Goal: Information Seeking & Learning: Learn about a topic

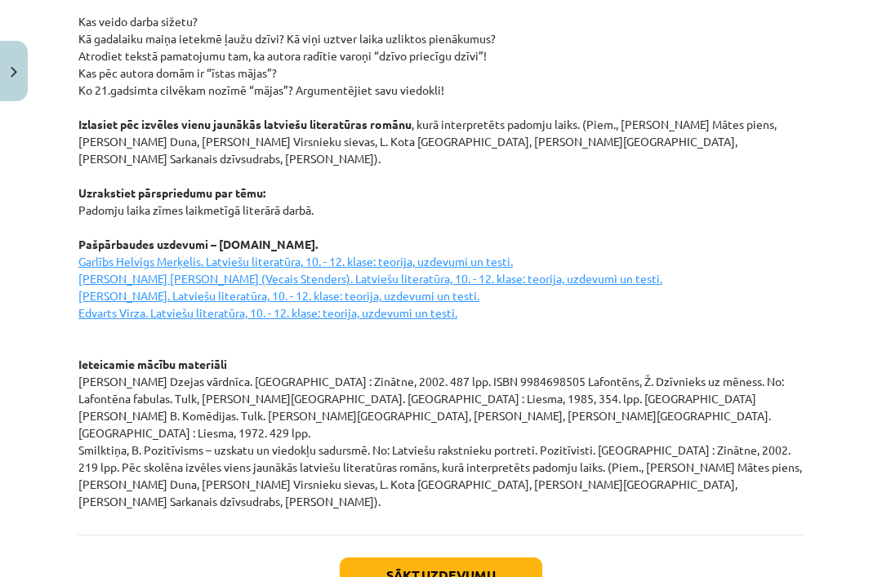
scroll to position [2235, 0]
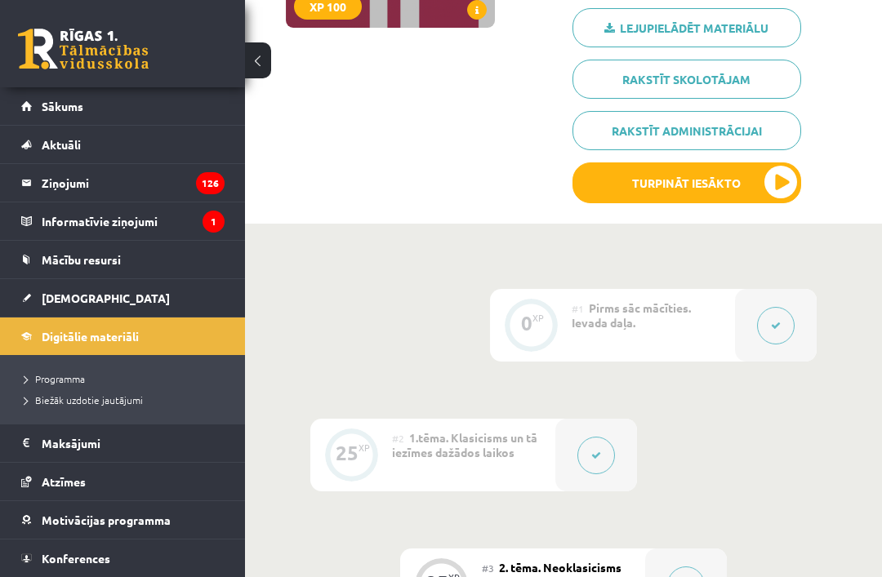
scroll to position [309, 0]
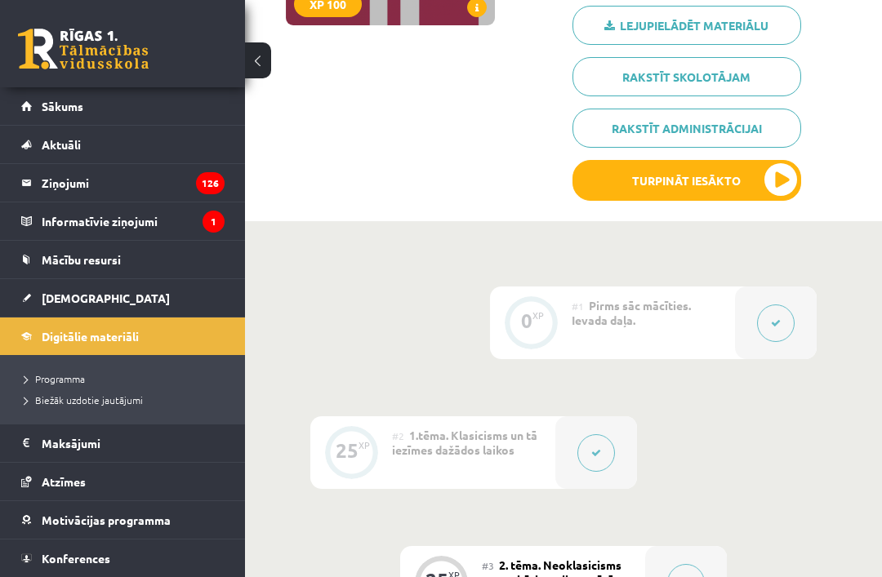
click at [594, 437] on button at bounding box center [596, 453] width 38 height 38
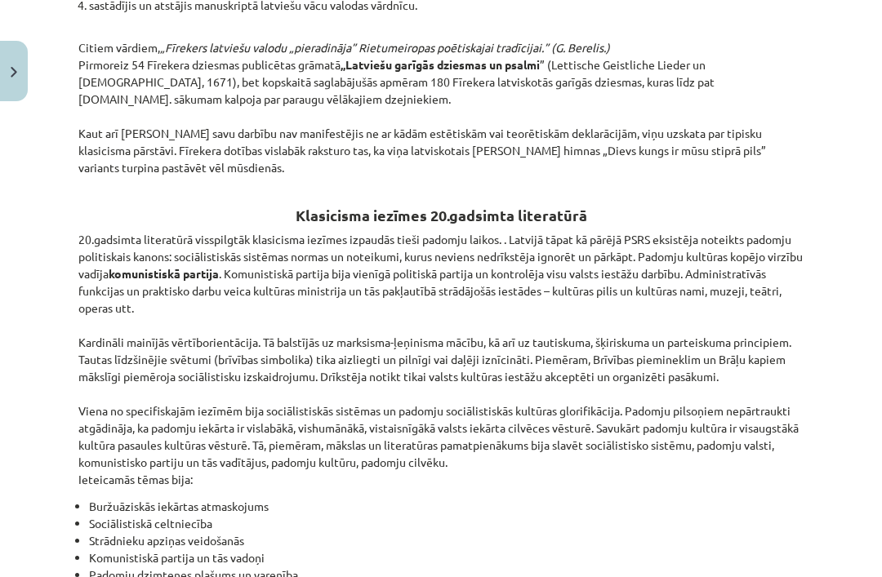
scroll to position [3490, 0]
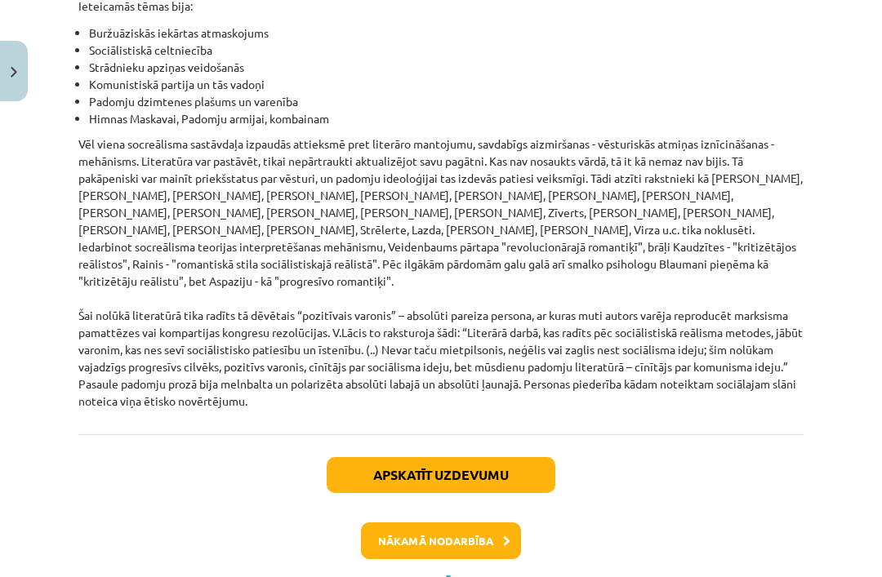
click at [400, 523] on button "Nākamā nodarbība" at bounding box center [441, 542] width 160 height 38
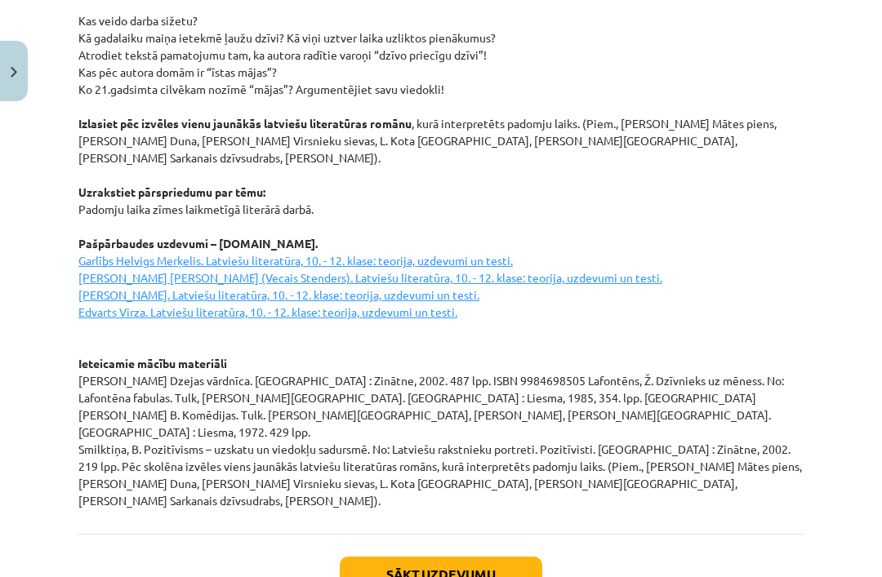
scroll to position [2235, 0]
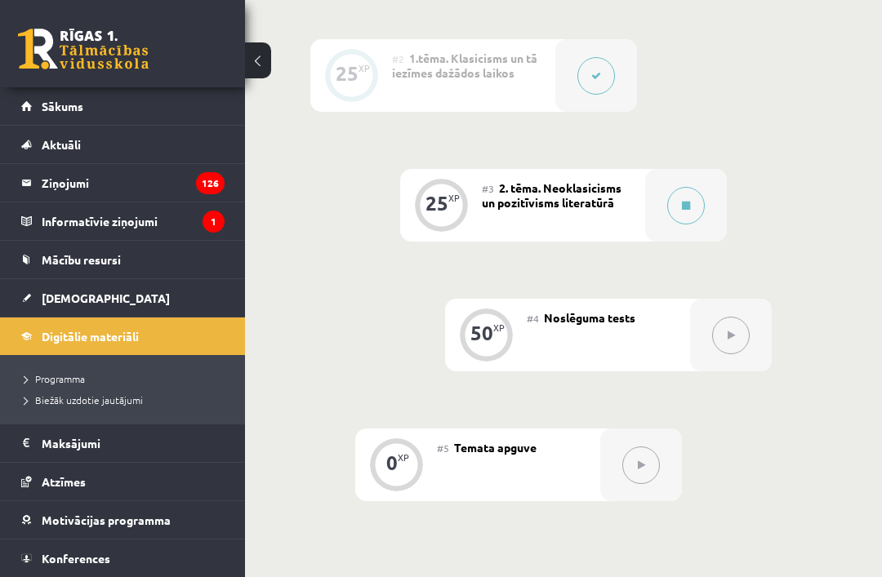
scroll to position [738, 0]
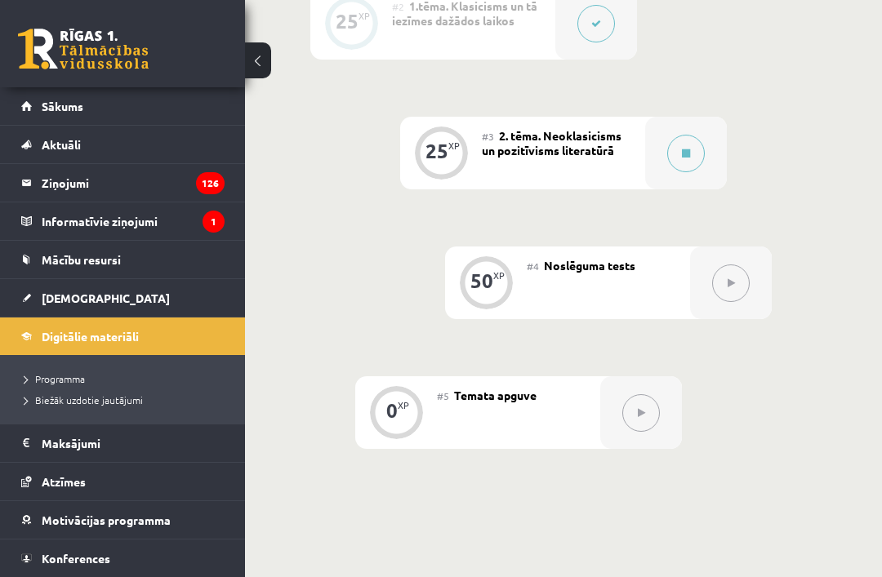
click at [679, 146] on button at bounding box center [686, 154] width 38 height 38
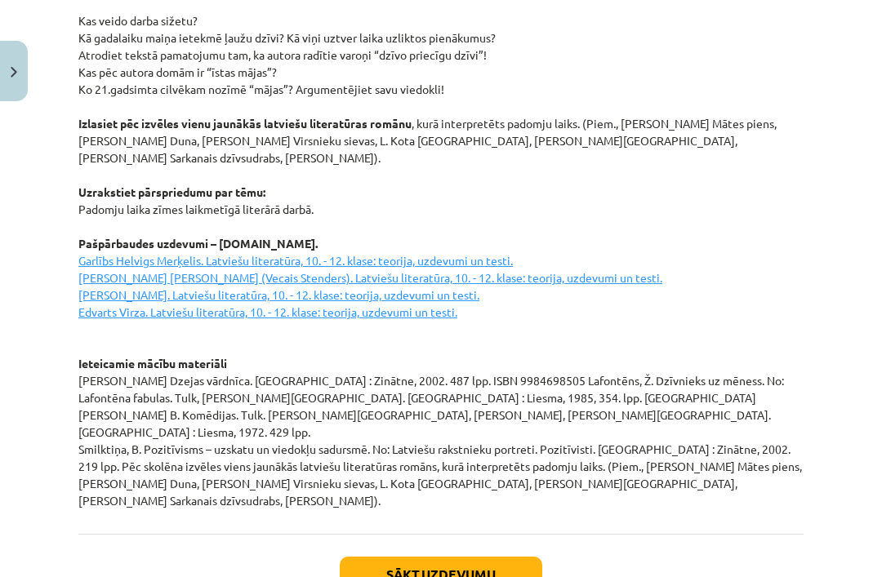
scroll to position [2235, 0]
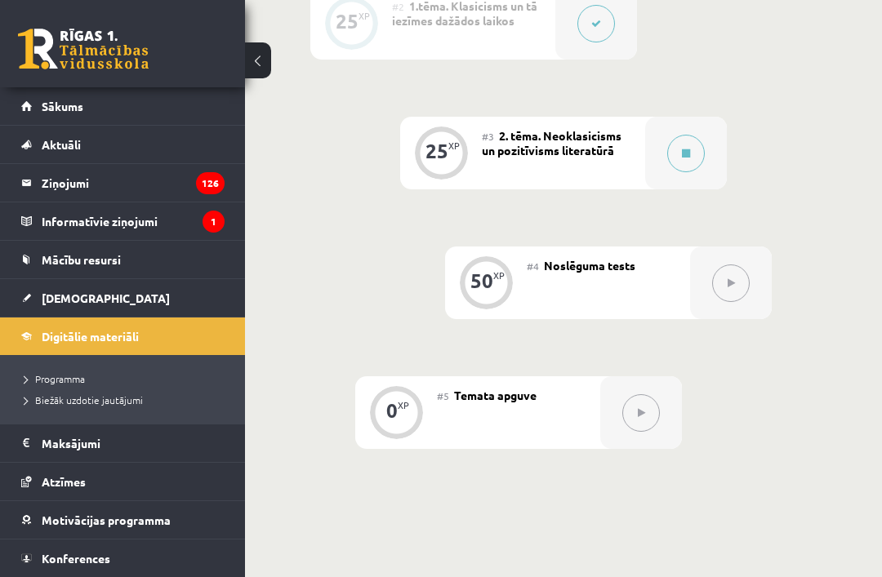
click at [592, 25] on icon at bounding box center [596, 24] width 10 height 10
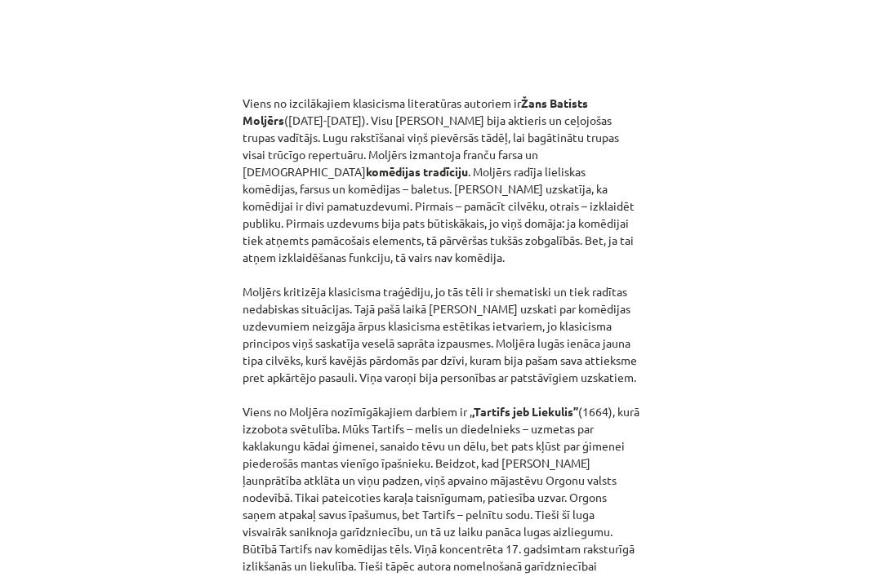
scroll to position [894, 0]
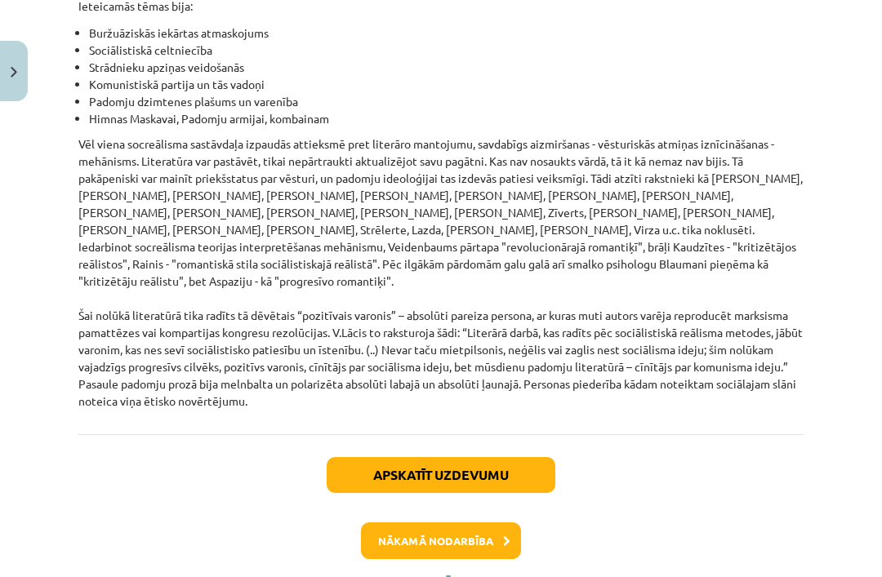
click at [453, 528] on button "Nākamā nodarbība" at bounding box center [441, 542] width 160 height 38
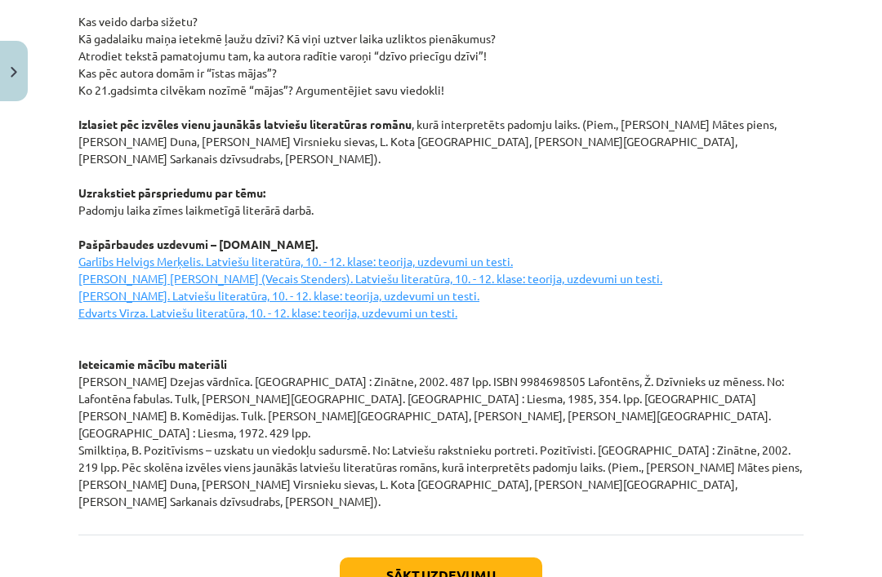
scroll to position [2235, 0]
click at [451, 559] on button "Sākt uzdevumu" at bounding box center [441, 577] width 203 height 36
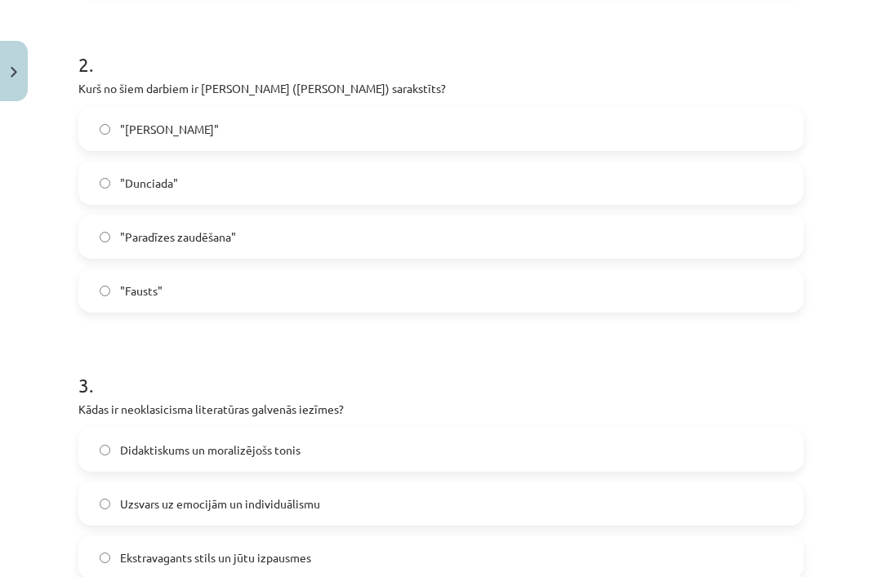
scroll to position [622, 0]
click at [440, 198] on label ""Dunciada"" at bounding box center [441, 182] width 722 height 41
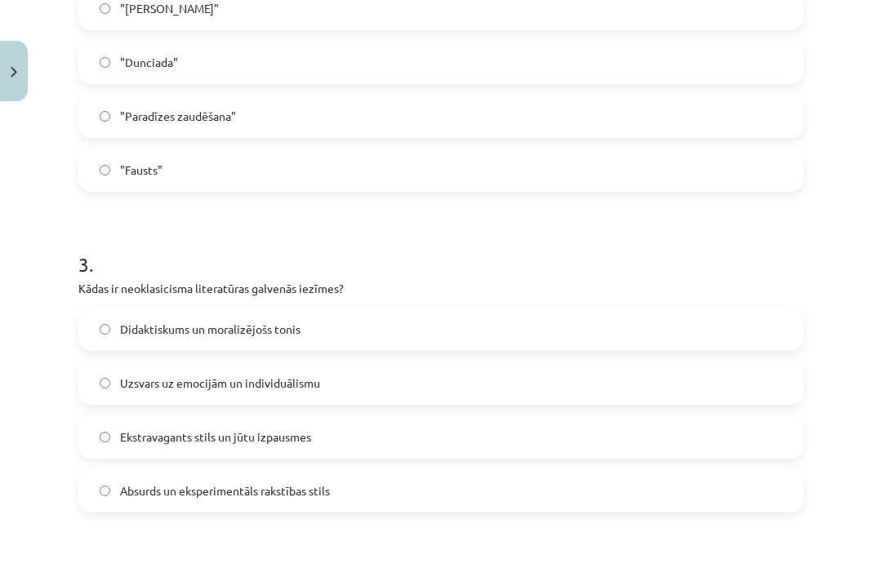
scroll to position [747, 0]
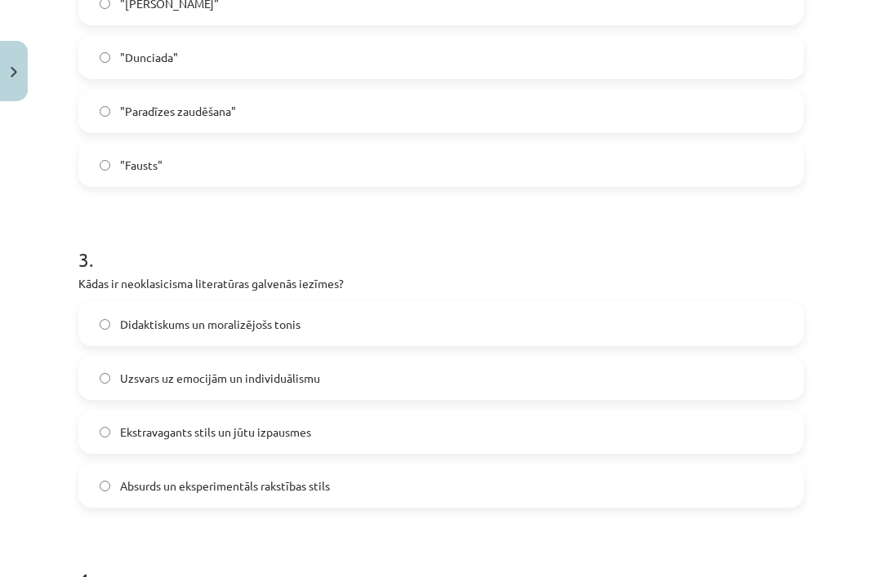
click at [452, 313] on label "Didaktiskums un moralizējošs tonis" at bounding box center [441, 324] width 722 height 41
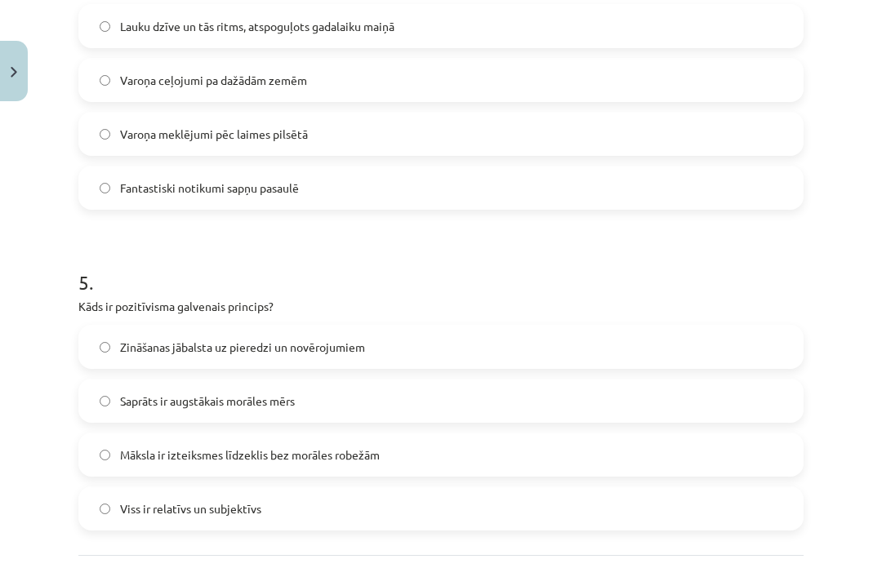
scroll to position [1366, 0]
click at [464, 319] on div "5 . Kāds ir pozitīvisma galvenais princips? Zināšanas jābalsta uz pieredzi un n…" at bounding box center [440, 387] width 725 height 288
click at [377, 521] on label "Viss ir relatīvs un subjektīvs" at bounding box center [441, 508] width 722 height 41
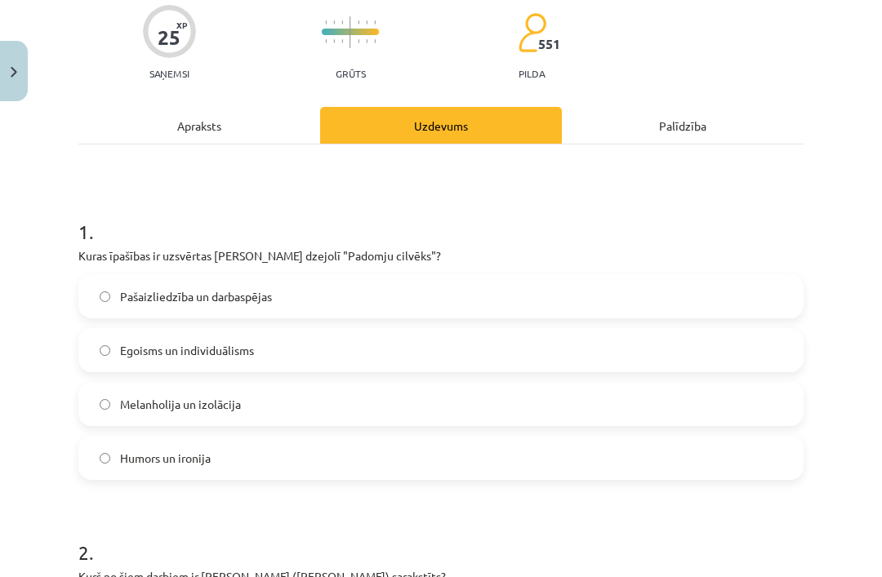
scroll to position [133, 0]
click at [300, 124] on div "Apraksts" at bounding box center [199, 125] width 242 height 37
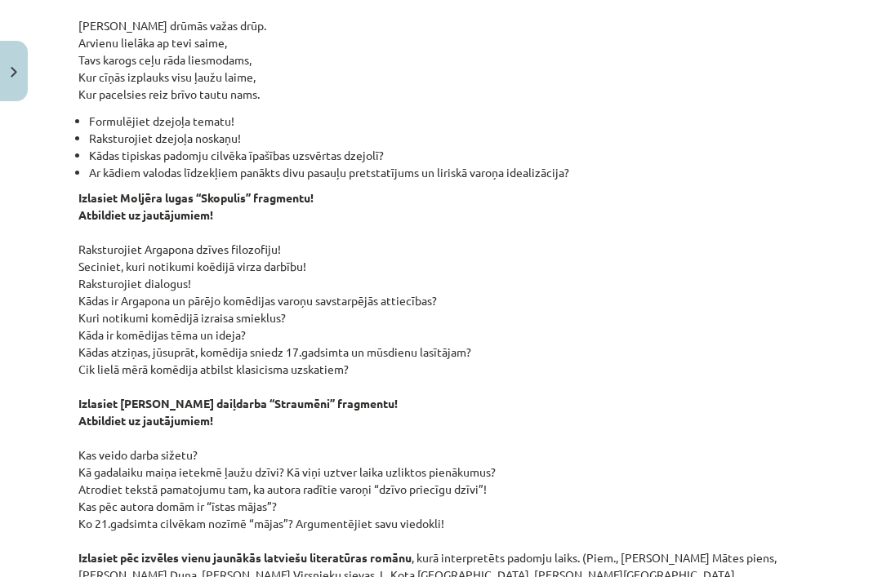
scroll to position [1807, 0]
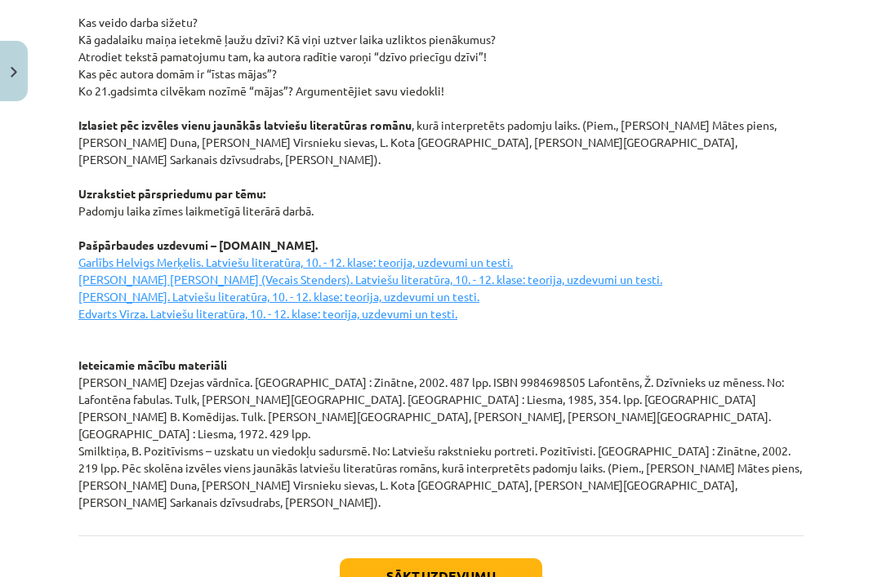
click at [442, 559] on button "Sākt uzdevumu" at bounding box center [441, 577] width 203 height 36
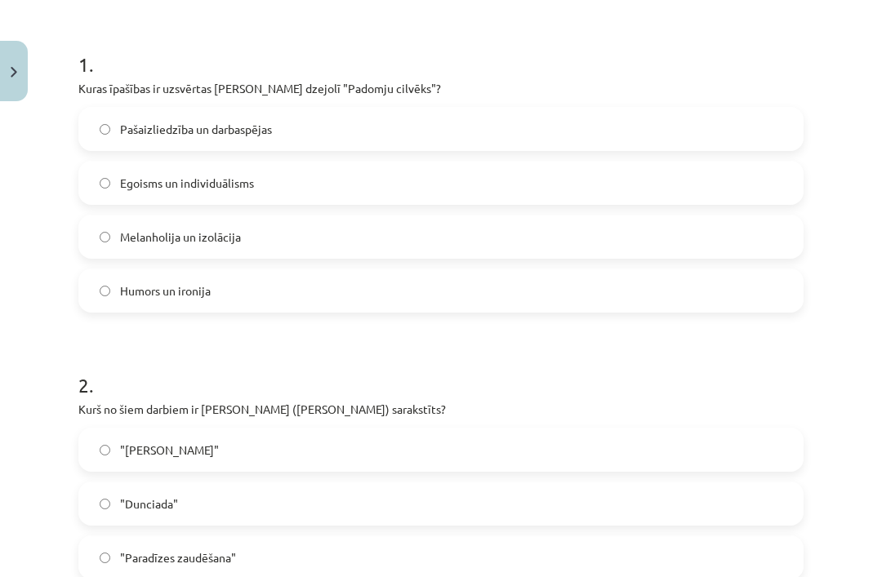
scroll to position [301, 0]
click at [561, 96] on p "Kuras īpašības ir uzsvērtas [PERSON_NAME] dzejolī "Padomju cilvēks"?" at bounding box center [440, 88] width 725 height 17
click at [534, 117] on label "Pašaizliedzība un darbaspējas" at bounding box center [441, 129] width 722 height 41
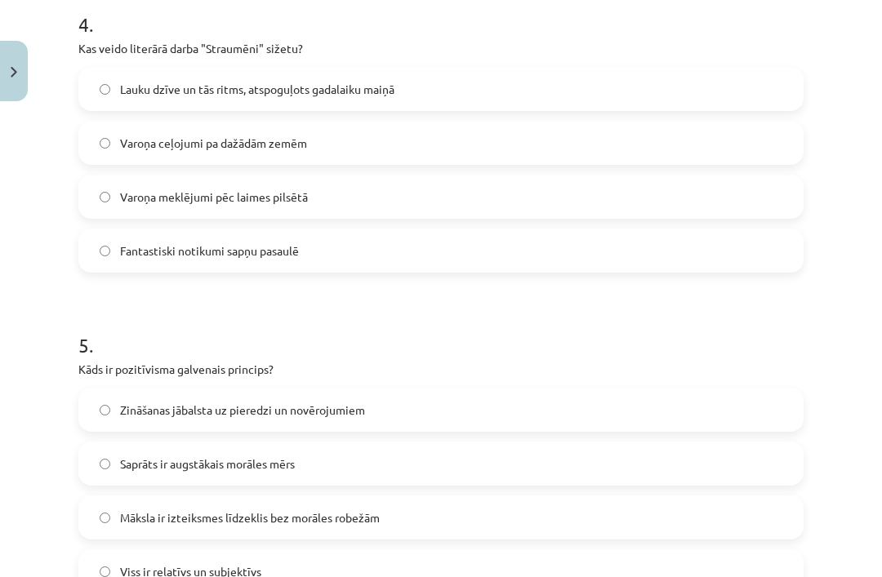
scroll to position [1302, 0]
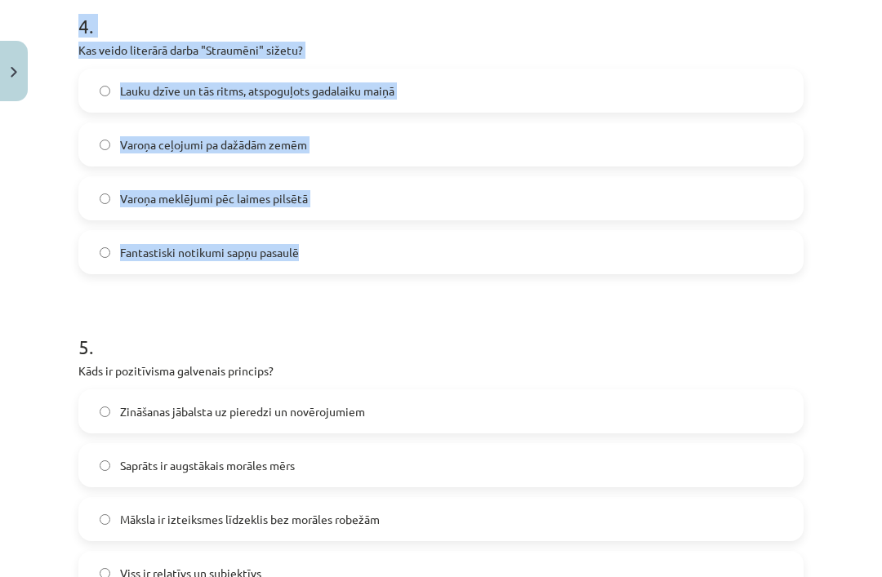
copy div "4 . Kas veido literārā darba "Straumēni" sižetu? Lauku dzīve un tās ritms, atsp…"
click at [466, 318] on h1 "5 ." at bounding box center [440, 332] width 725 height 51
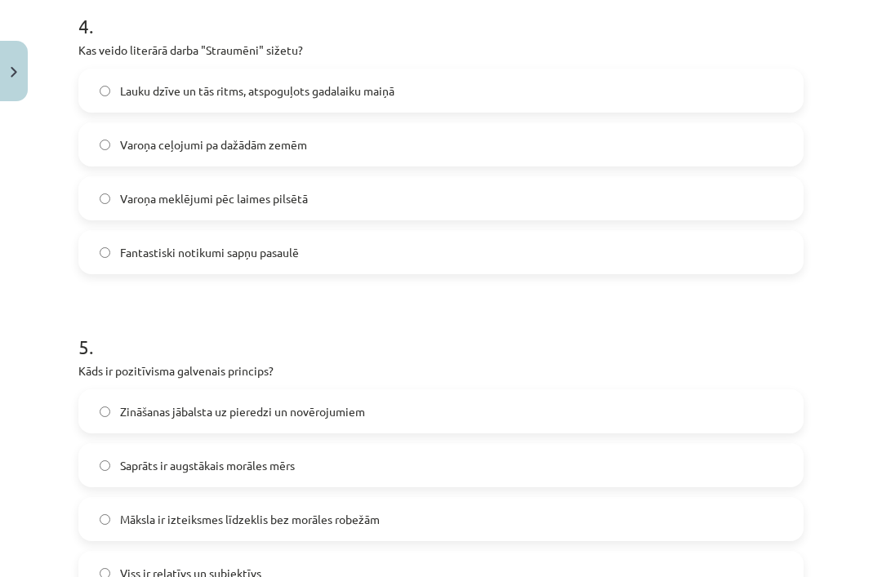
click at [507, 71] on label "Lauku dzīve un tās ritms, atspoguļots gadalaiku maiņā" at bounding box center [441, 90] width 722 height 41
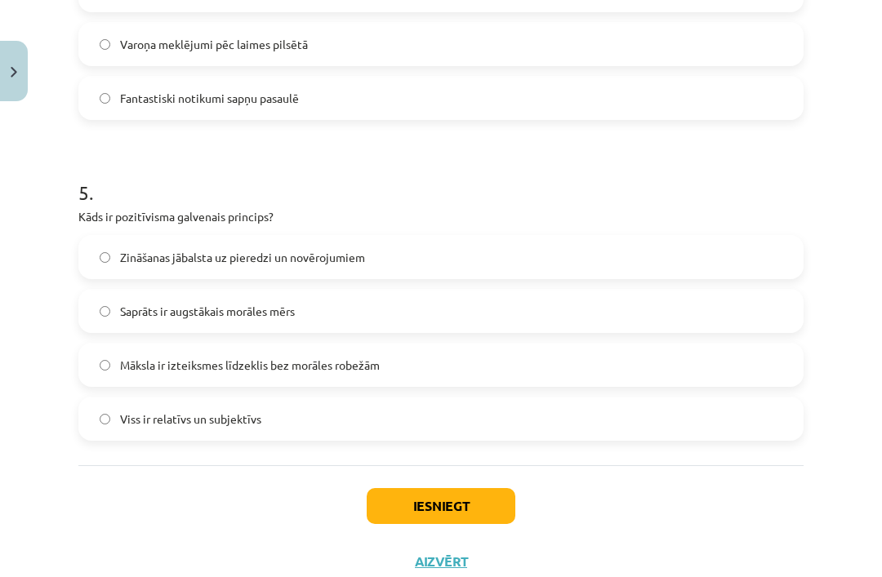
scroll to position [1455, 0]
click at [424, 504] on button "Iesniegt" at bounding box center [441, 507] width 149 height 36
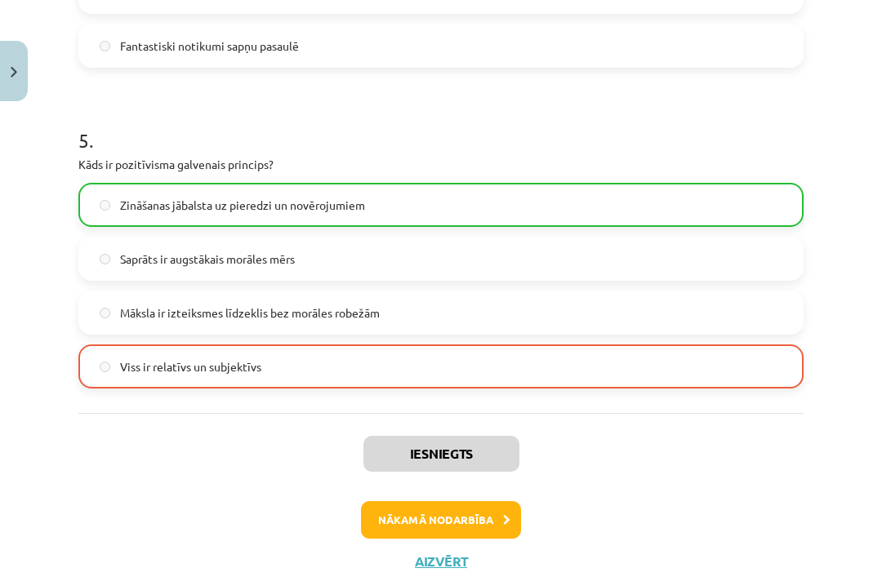
scroll to position [1507, 0]
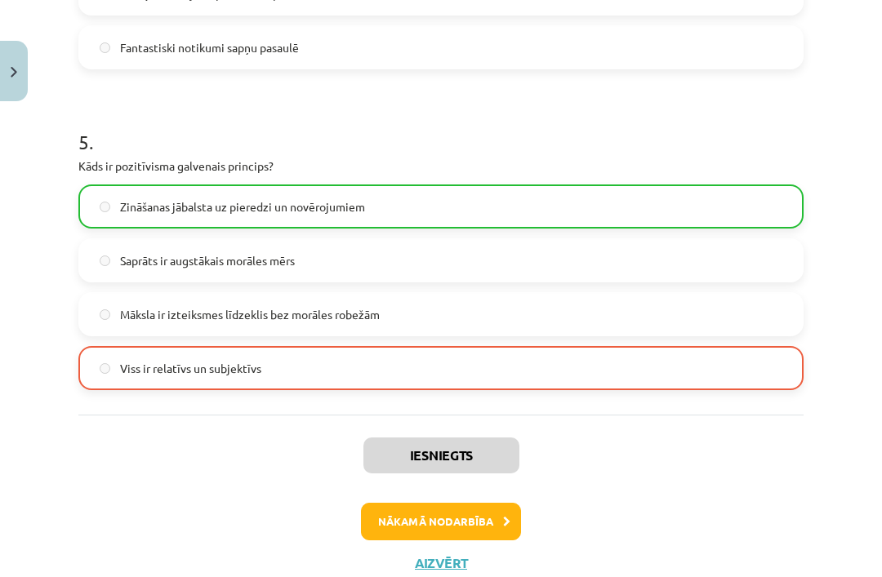
click at [483, 515] on button "Nākamā nodarbība" at bounding box center [441, 522] width 160 height 38
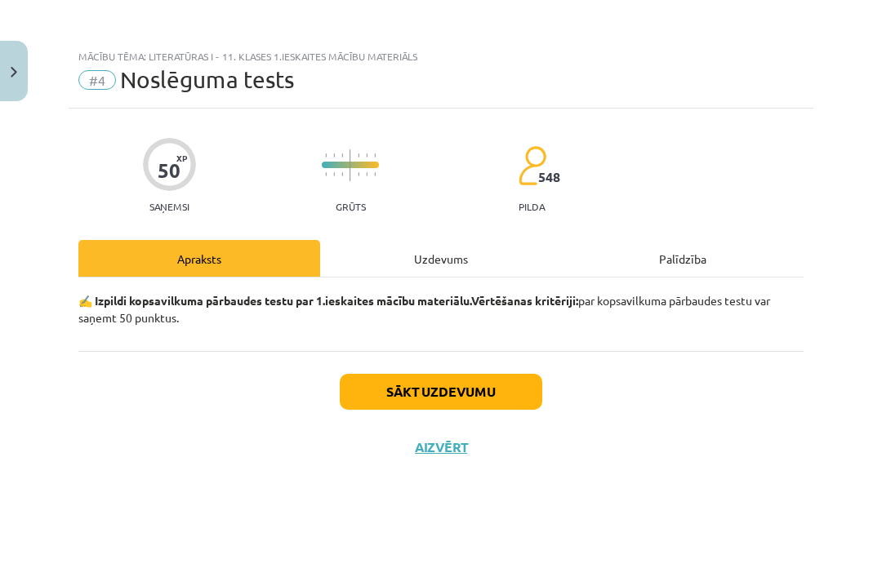
scroll to position [0, 0]
click at [426, 387] on button "Sākt uzdevumu" at bounding box center [441, 392] width 203 height 36
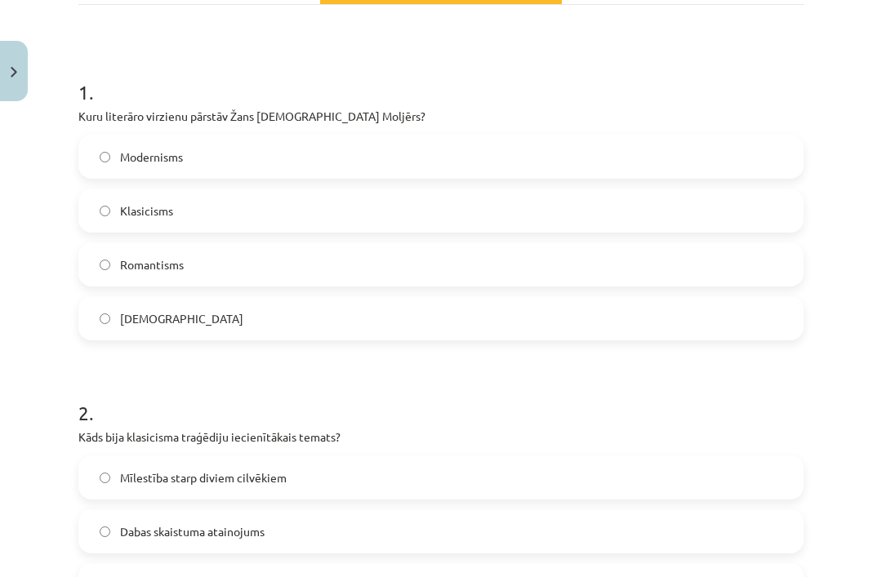
scroll to position [274, 0]
click at [363, 189] on label "Klasicisms" at bounding box center [441, 209] width 722 height 41
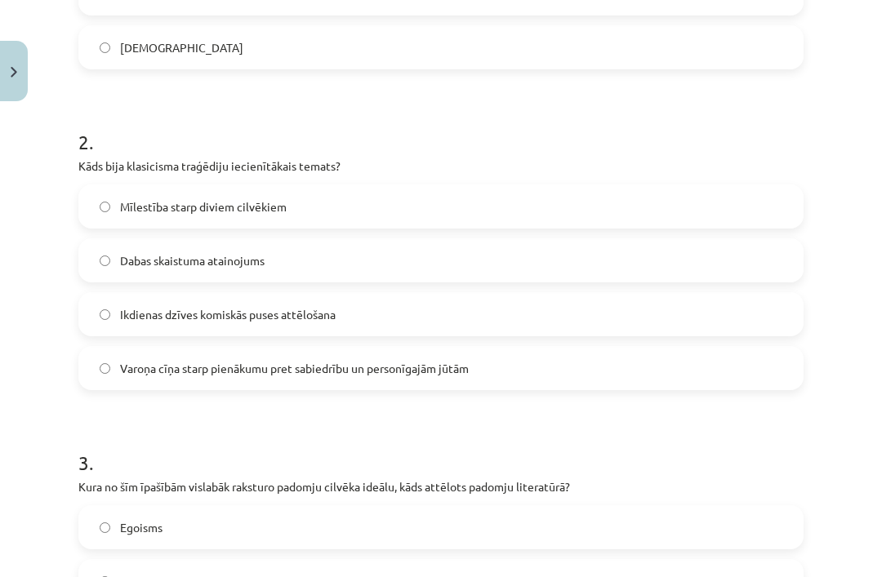
scroll to position [545, 0]
click at [736, 347] on label "Varoņa cīņa starp pienākumu pret sabiedrību un personīgajām jūtām" at bounding box center [441, 367] width 722 height 41
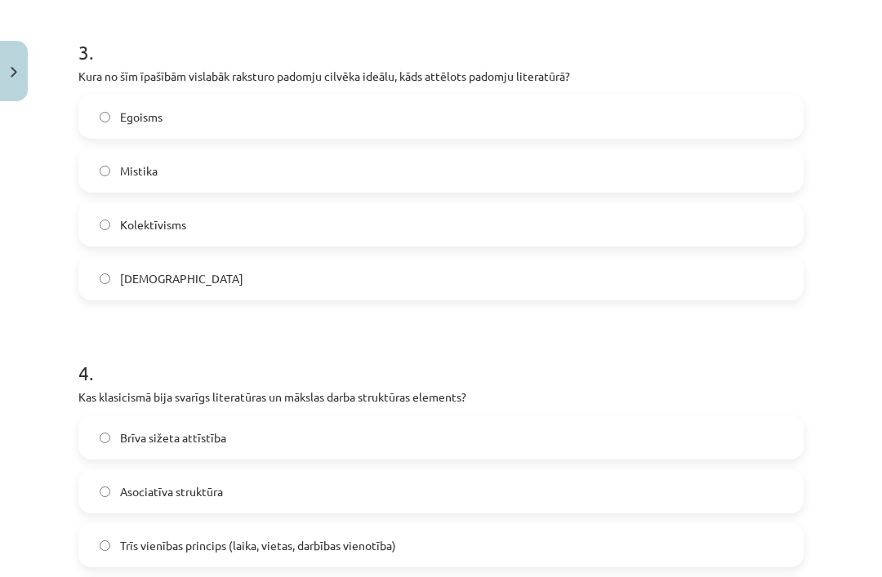
scroll to position [955, 0]
click at [721, 333] on h1 "4 ." at bounding box center [440, 358] width 725 height 51
click at [747, 96] on label "Egoisms" at bounding box center [441, 116] width 722 height 41
click at [707, 258] on label "[DEMOGRAPHIC_DATA]" at bounding box center [441, 278] width 722 height 41
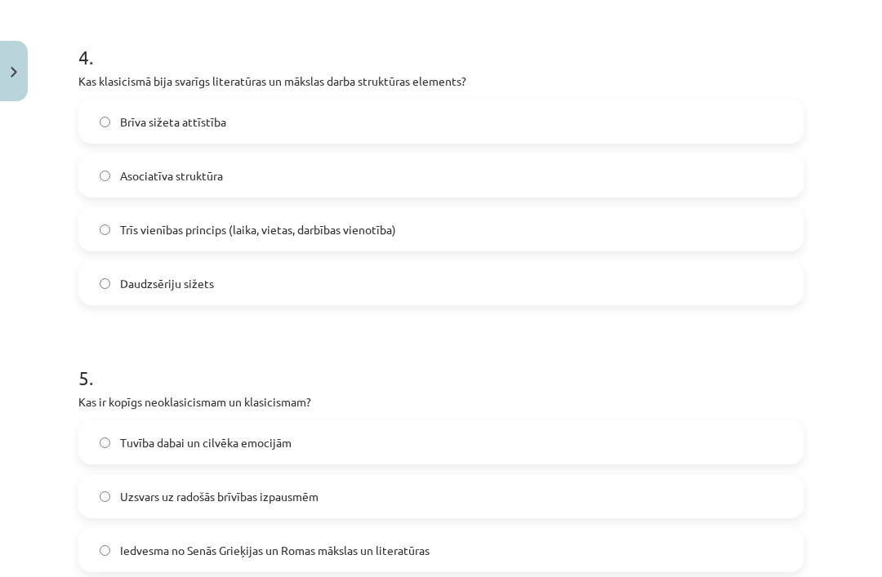
scroll to position [1271, 0]
click at [699, 155] on label "Asociatīva struktūra" at bounding box center [441, 175] width 722 height 41
click at [705, 209] on label "Trīs vienības princips (laika, vietas, darbības vienotība)" at bounding box center [441, 229] width 722 height 41
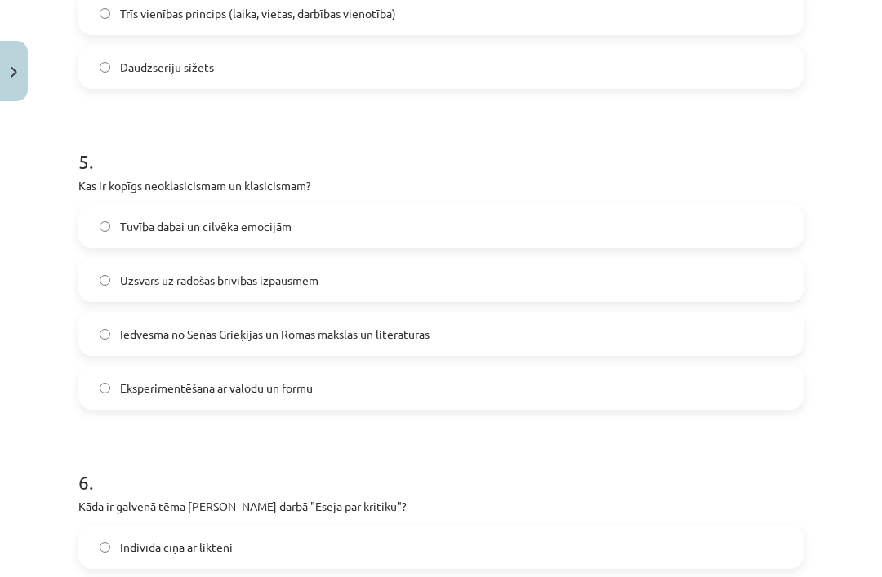
scroll to position [1487, 0]
click at [693, 314] on label "Iedvesma no Senās Grieķijas un Romas mākslas un literatūras" at bounding box center [441, 334] width 722 height 41
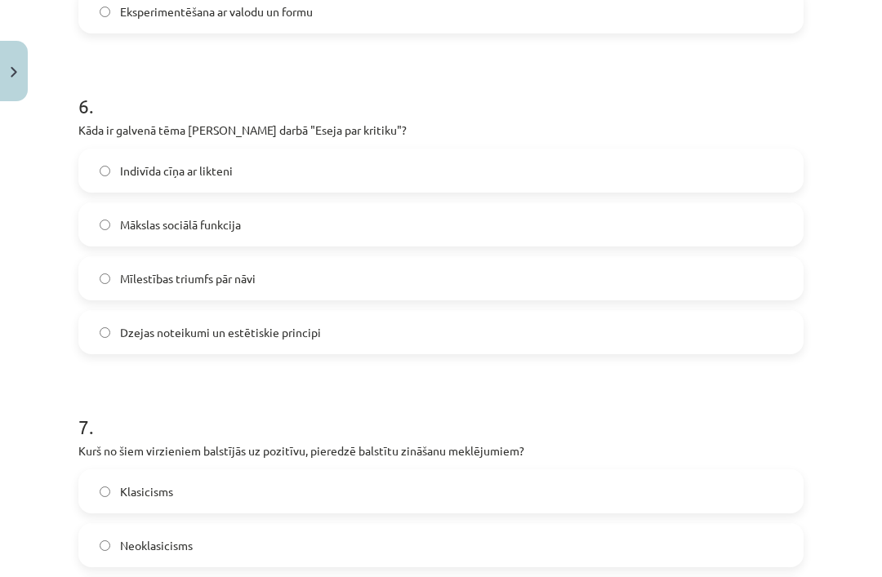
scroll to position [1864, 0]
click at [800, 162] on div "Indivīda cīņa ar likteni Mākslas sociālā funkcija Mīlestības triumfs pār nāvi D…" at bounding box center [440, 252] width 725 height 206
click at [782, 150] on label "Indivīda cīņa ar likteni" at bounding box center [441, 170] width 722 height 41
click at [761, 204] on label "Mākslas sociālā funkcija" at bounding box center [441, 224] width 722 height 41
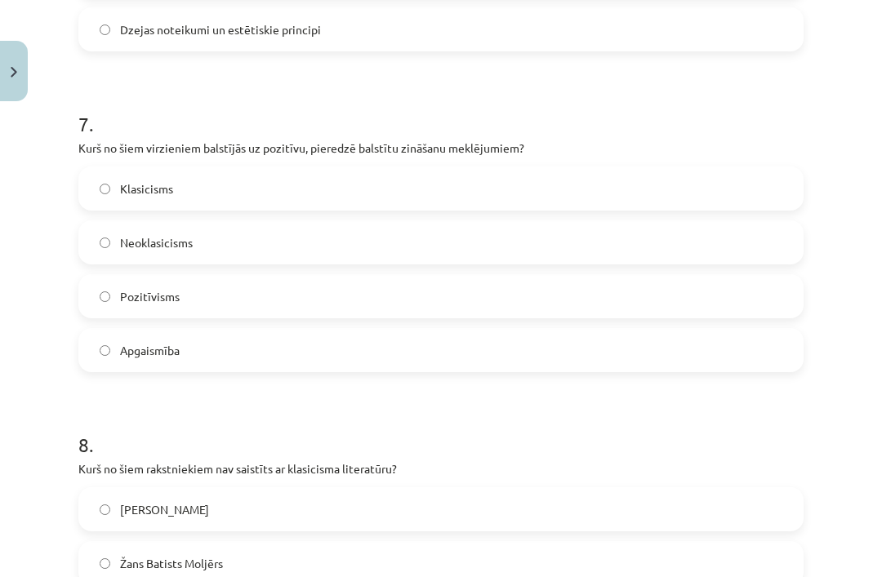
scroll to position [2167, 0]
click at [679, 222] on label "Neoklasicisms" at bounding box center [441, 242] width 722 height 41
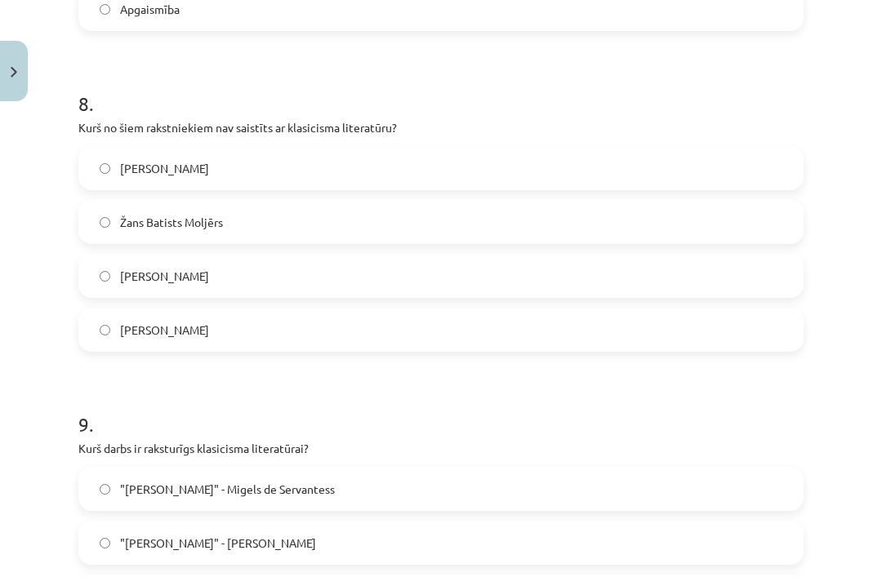
scroll to position [2509, 0]
click at [732, 147] on label "[PERSON_NAME]" at bounding box center [441, 167] width 722 height 41
click at [470, 255] on label "[PERSON_NAME]" at bounding box center [441, 275] width 722 height 41
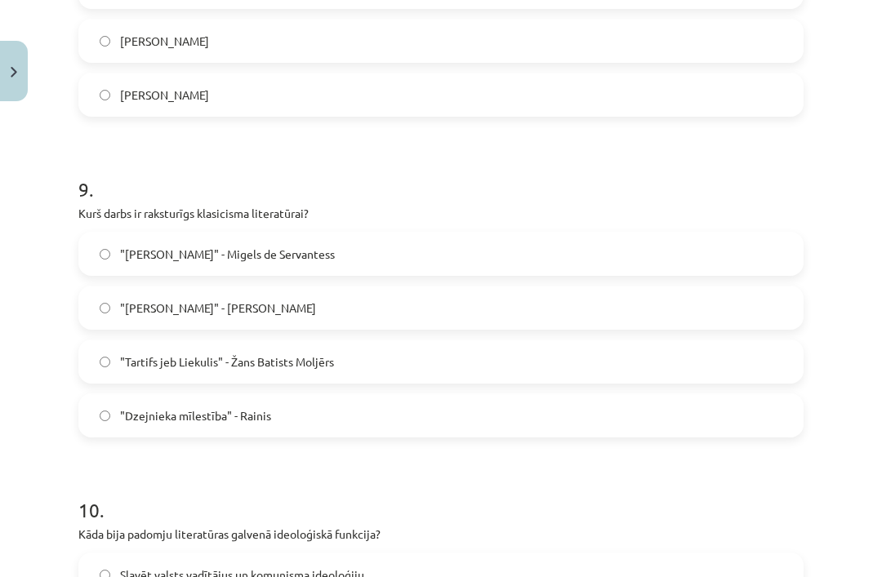
scroll to position [2744, 0]
click at [537, 341] on label ""Tartifs jeb Liekulis" - Žans Batists Moljērs" at bounding box center [441, 361] width 722 height 41
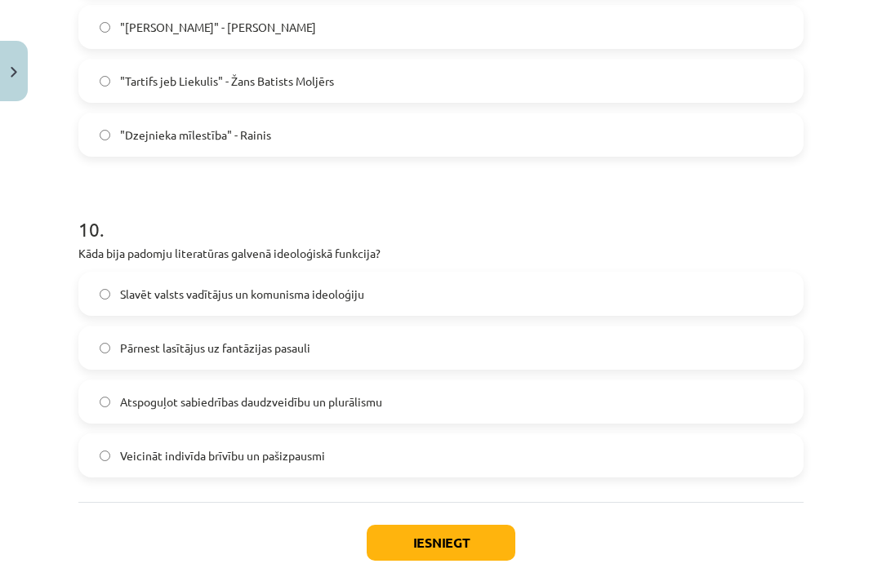
scroll to position [3024, 0]
click at [646, 274] on label "Slavēt valsts vadītājus un komunisma ideoloģiju" at bounding box center [441, 294] width 722 height 41
click at [492, 525] on button "Iesniegt" at bounding box center [441, 543] width 149 height 36
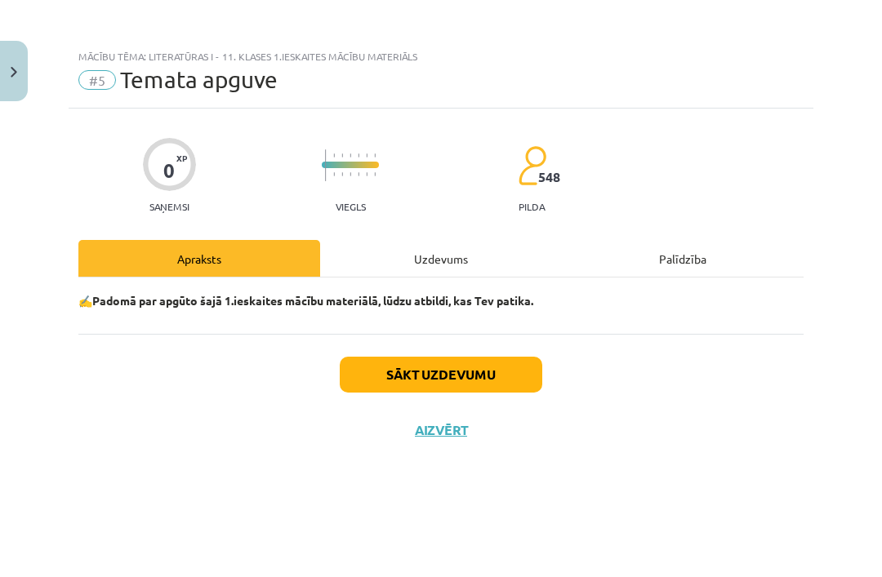
click at [509, 367] on button "Sākt uzdevumu" at bounding box center [441, 375] width 203 height 36
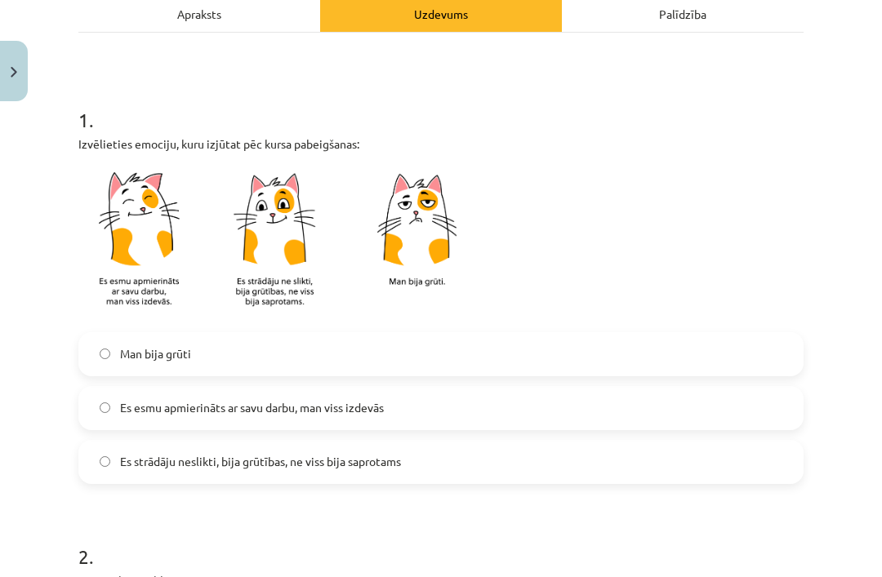
scroll to position [247, 0]
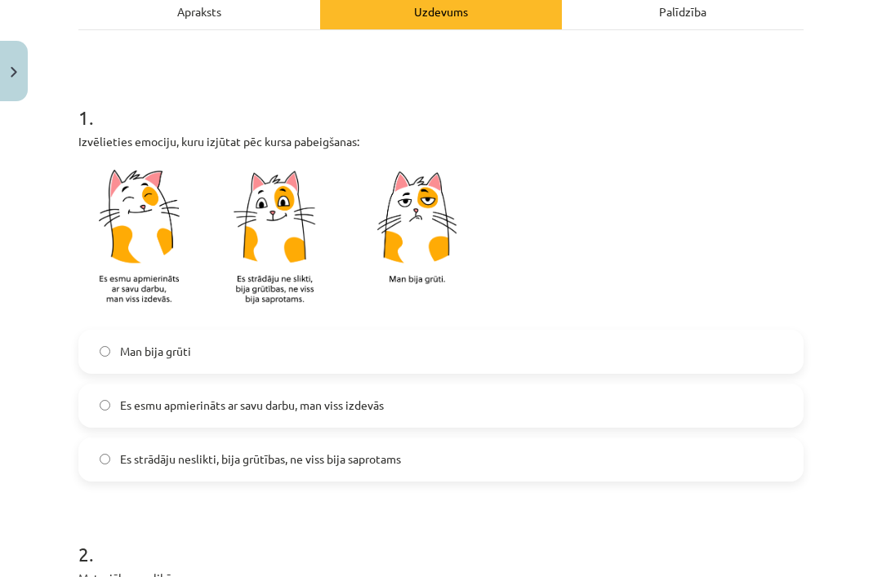
click at [511, 385] on label "Es esmu apmierināts ar savu darbu, man viss izdevās" at bounding box center [441, 405] width 722 height 41
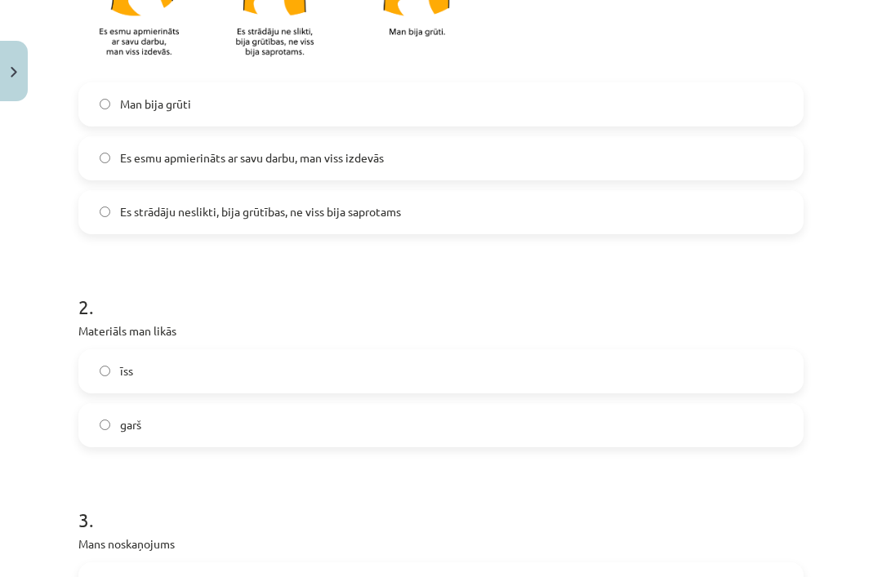
scroll to position [495, 0]
click at [532, 351] on label "īss" at bounding box center [441, 371] width 722 height 41
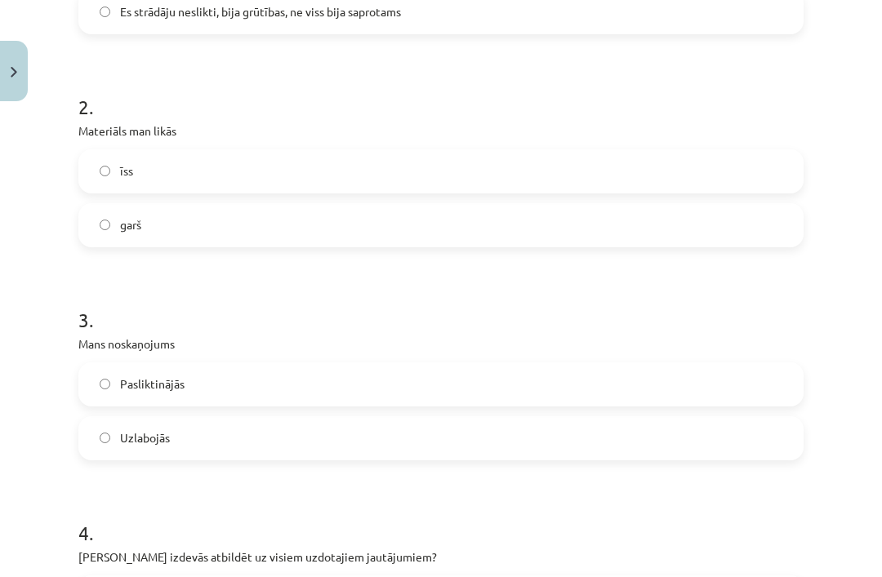
scroll to position [696, 0]
click at [485, 417] on label "Uzlabojās" at bounding box center [441, 437] width 722 height 41
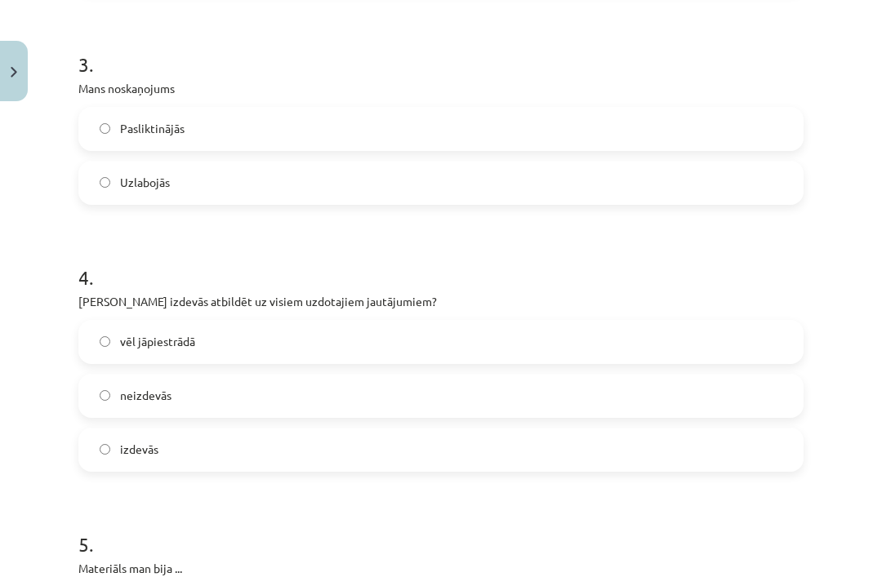
scroll to position [955, 0]
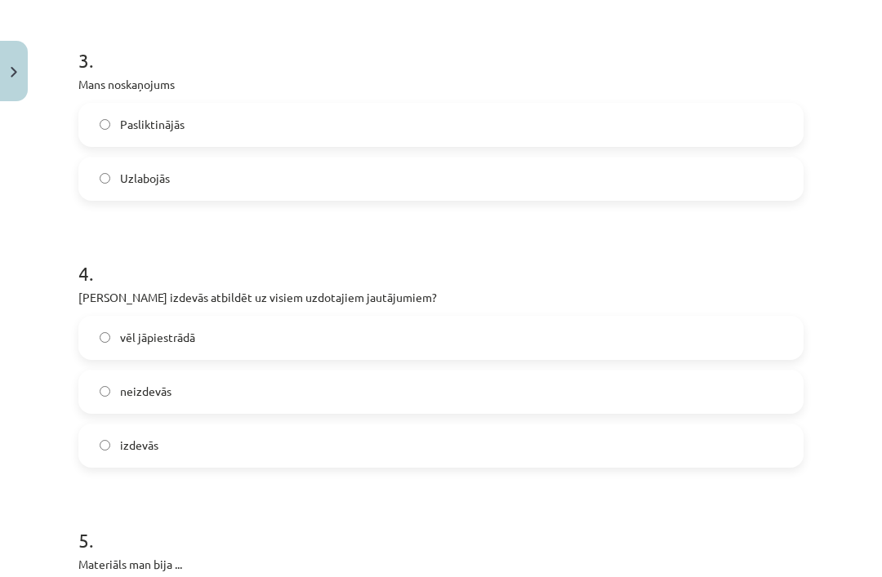
click at [536, 318] on label "vēl jāpiestrādā" at bounding box center [441, 338] width 722 height 41
click at [485, 425] on label "izdevās" at bounding box center [441, 445] width 722 height 41
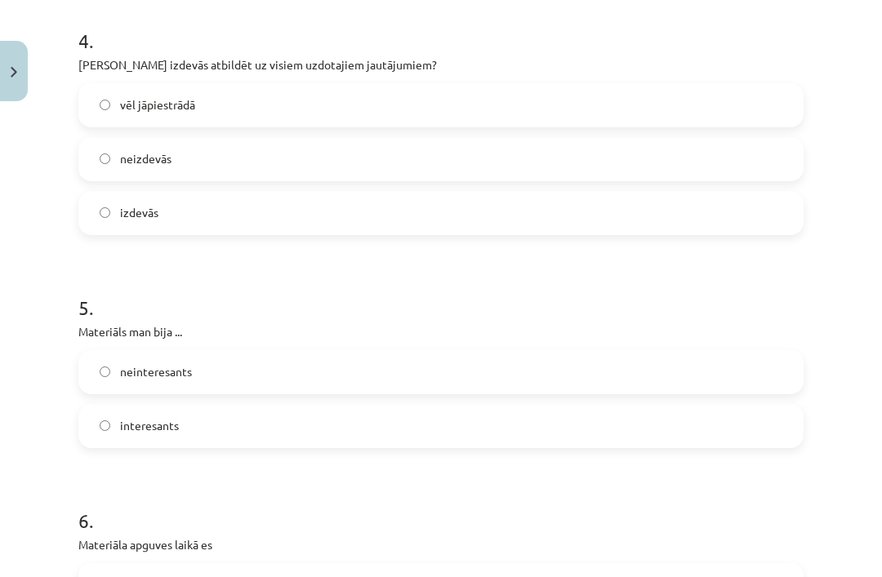
scroll to position [1193, 0]
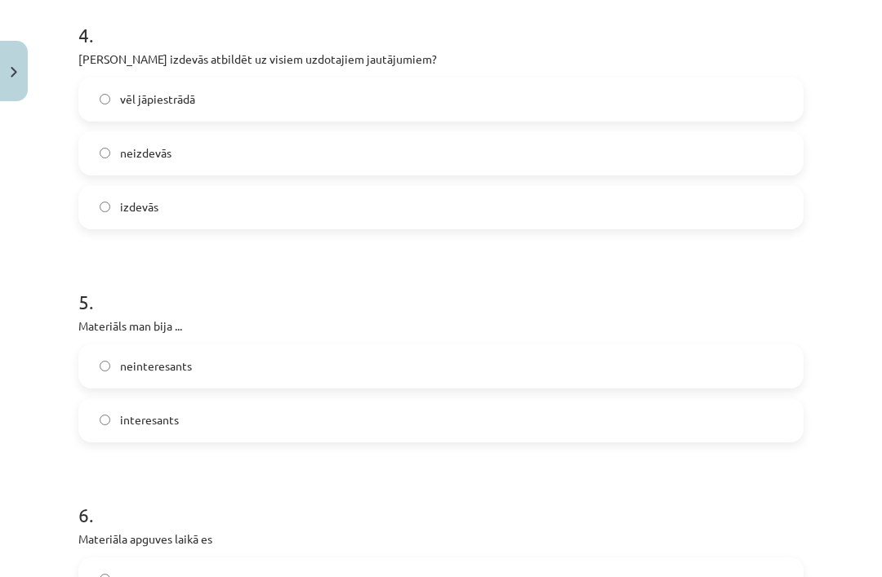
click at [497, 400] on label "interesants" at bounding box center [441, 420] width 722 height 41
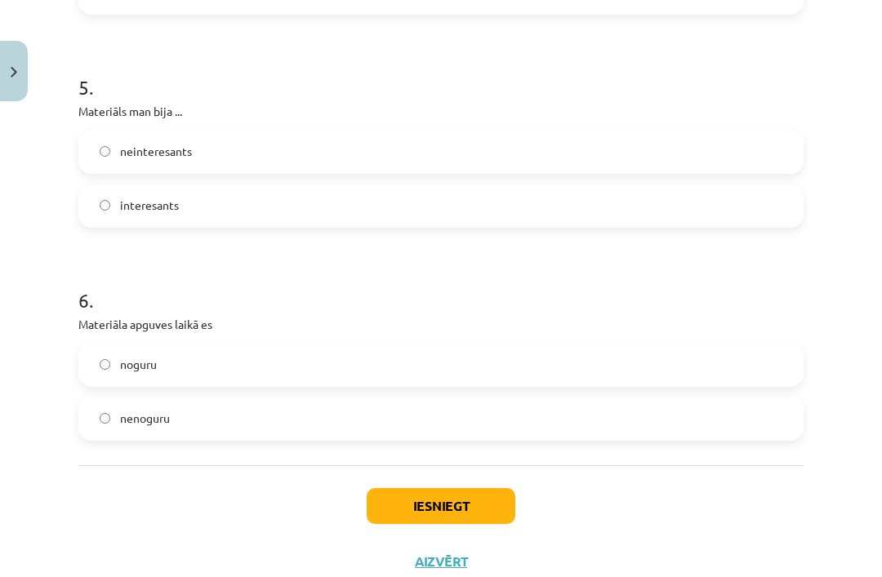
scroll to position [1407, 0]
click at [514, 345] on label "noguru" at bounding box center [441, 365] width 722 height 41
click at [464, 490] on button "Iesniegt" at bounding box center [441, 508] width 149 height 36
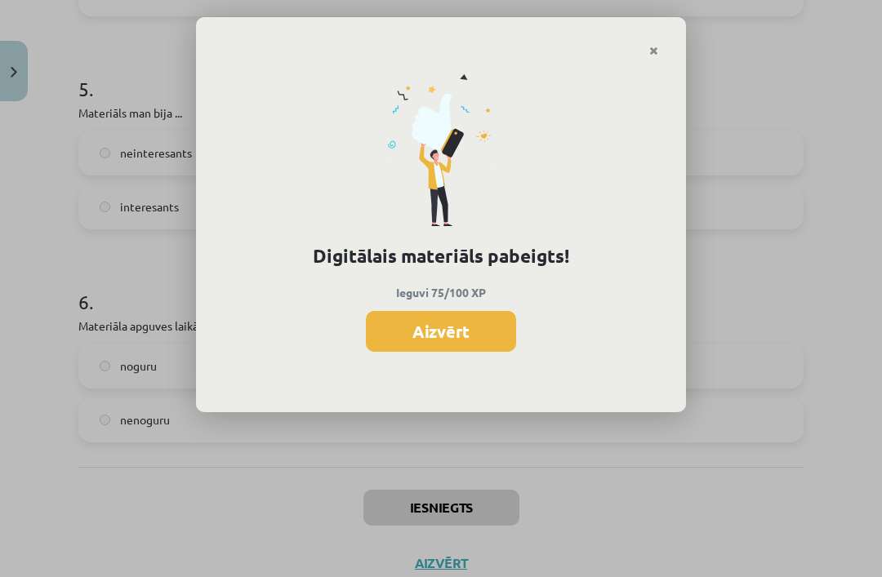
scroll to position [843, 0]
click at [436, 331] on button "Aizvērt" at bounding box center [441, 331] width 150 height 41
